Goal: Task Accomplishment & Management: Manage account settings

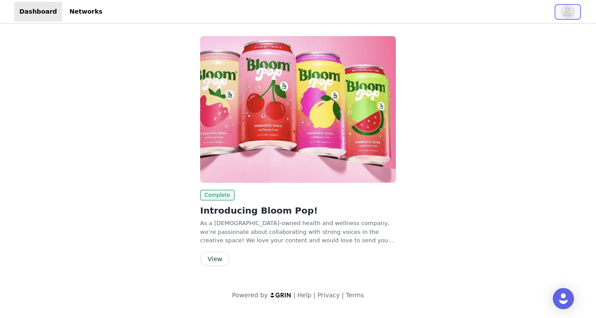
click at [563, 10] on span "button" at bounding box center [568, 12] width 14 height 14
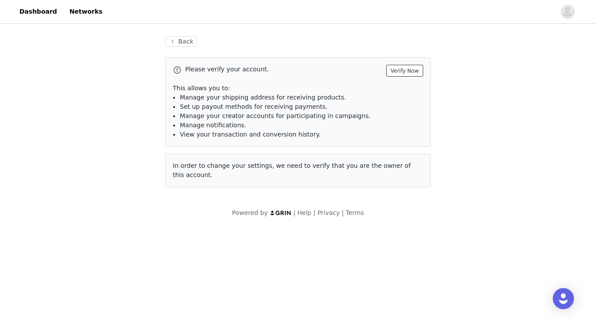
click at [401, 69] on button "Verify Now" at bounding box center [404, 71] width 37 height 12
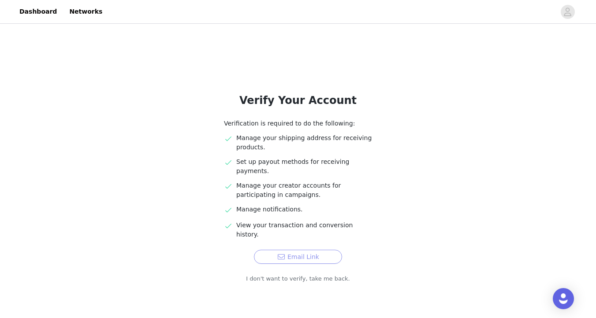
click at [309, 250] on button "Email Link" at bounding box center [298, 257] width 88 height 14
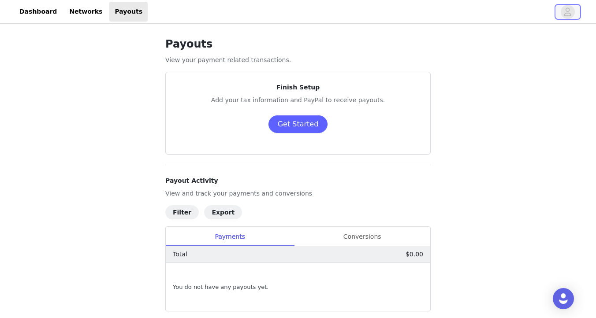
click at [563, 14] on span "button" at bounding box center [568, 12] width 14 height 14
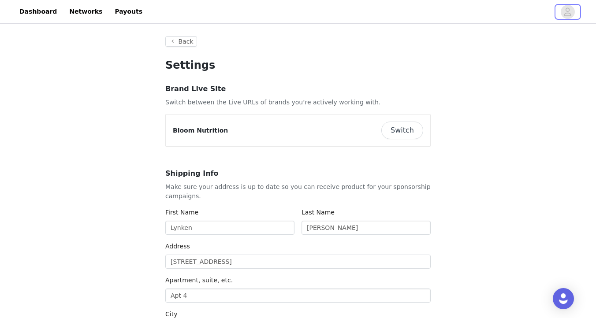
type input "+1 ([GEOGRAPHIC_DATA])"
click at [75, 14] on link "Networks" at bounding box center [86, 12] width 44 height 20
